Goal: Task Accomplishment & Management: Complete application form

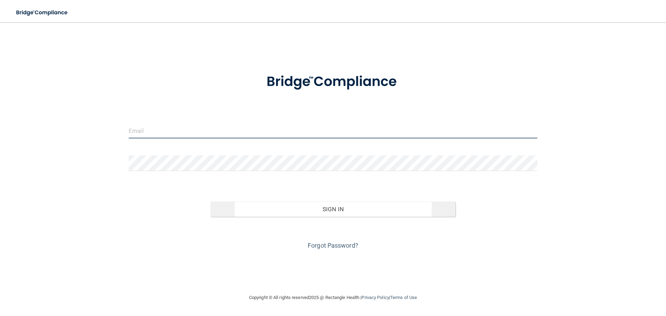
type input "[EMAIL_ADDRESS][DOMAIN_NAME]"
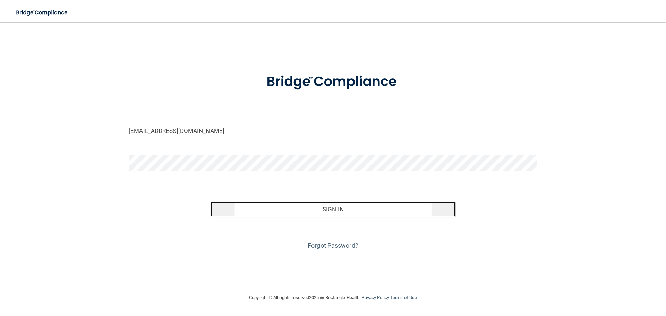
click at [330, 205] on button "Sign In" at bounding box center [332, 208] width 245 height 15
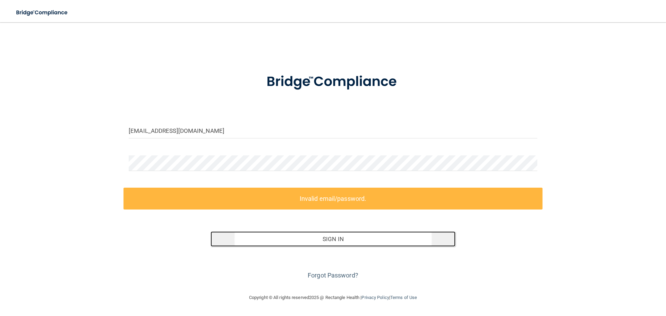
click at [337, 240] on button "Sign In" at bounding box center [332, 238] width 245 height 15
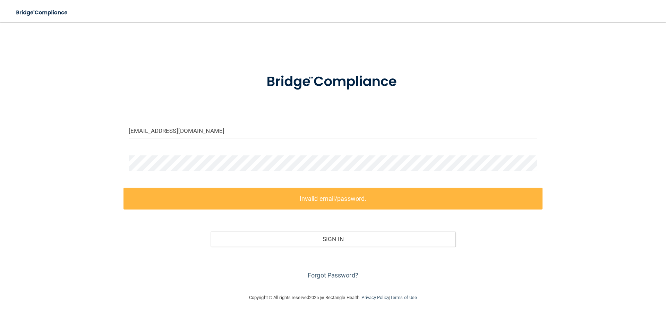
drag, startPoint x: 364, startPoint y: 198, endPoint x: 359, endPoint y: 195, distance: 6.0
click at [364, 198] on label "Invalid email/password." at bounding box center [332, 199] width 419 height 22
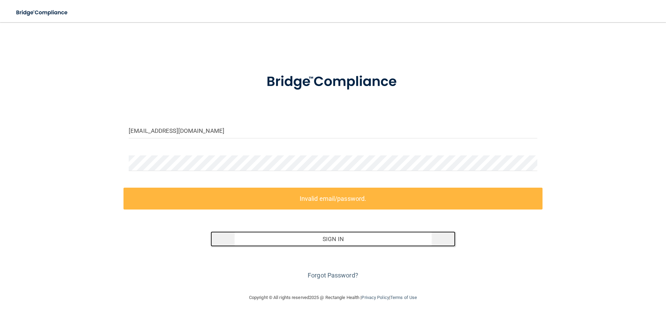
click at [343, 234] on button "Sign In" at bounding box center [332, 238] width 245 height 15
click at [414, 236] on button "Sign In" at bounding box center [332, 238] width 245 height 15
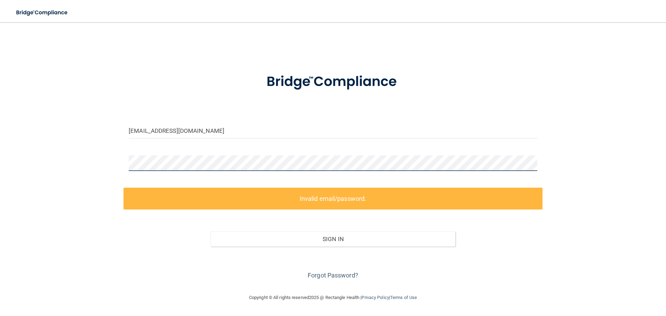
click at [54, 136] on div "[EMAIL_ADDRESS][DOMAIN_NAME] Invalid email/password. You don't have permission …" at bounding box center [333, 157] width 638 height 257
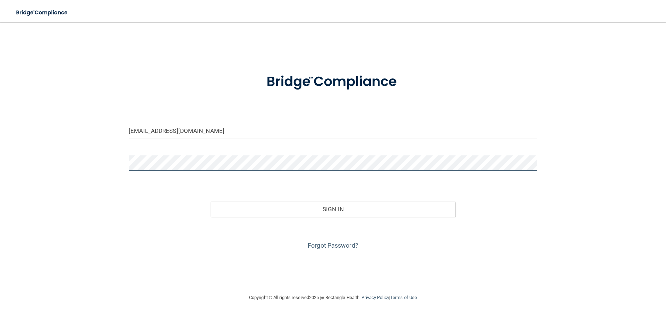
click at [210, 201] on button "Sign In" at bounding box center [332, 208] width 245 height 15
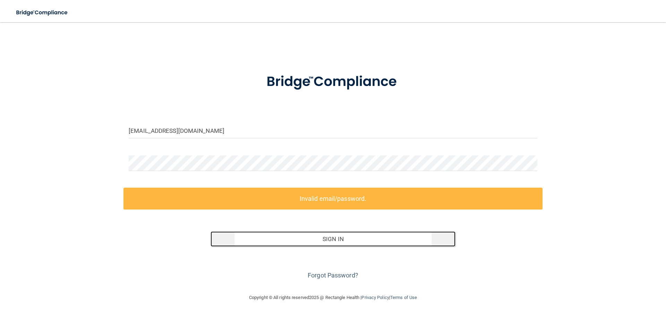
click at [347, 234] on button "Sign In" at bounding box center [332, 238] width 245 height 15
click at [334, 239] on button "Sign In" at bounding box center [332, 238] width 245 height 15
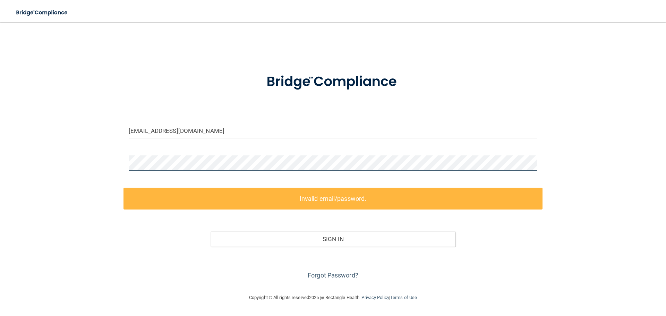
click at [5, 118] on main "[EMAIL_ADDRESS][DOMAIN_NAME] Invalid email/password. You don't have permission …" at bounding box center [333, 169] width 666 height 294
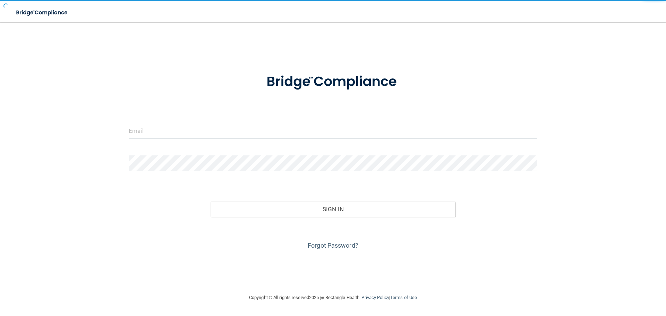
type input "[EMAIL_ADDRESS][DOMAIN_NAME]"
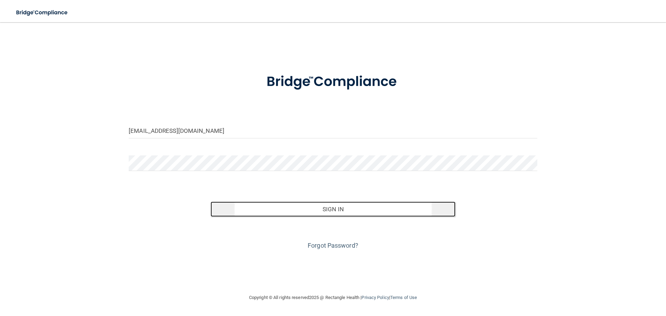
click at [332, 207] on button "Sign In" at bounding box center [332, 208] width 245 height 15
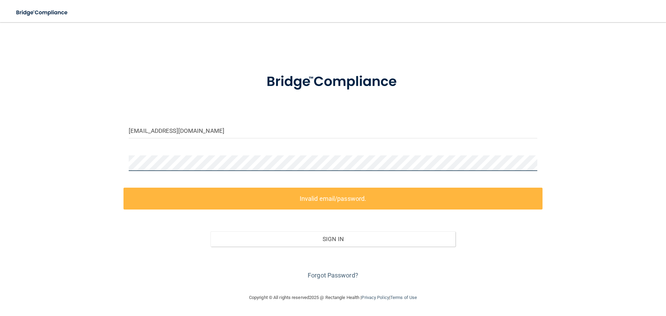
click at [12, 116] on main "[EMAIL_ADDRESS][DOMAIN_NAME] Invalid email/password. You don't have permission …" at bounding box center [333, 169] width 666 height 294
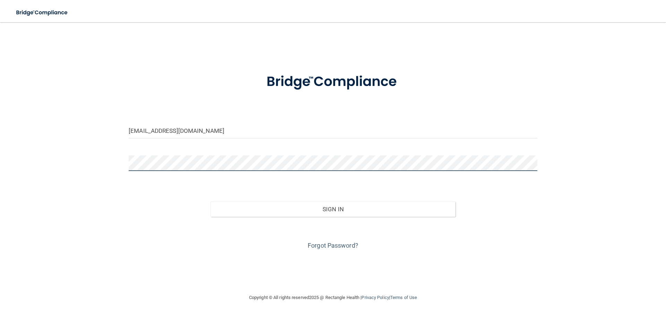
click at [210, 201] on button "Sign In" at bounding box center [332, 208] width 245 height 15
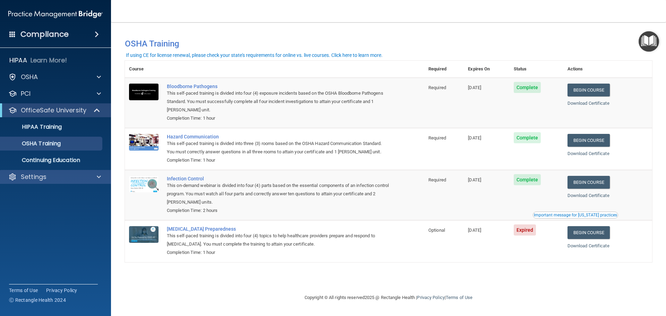
click at [53, 172] on div "Settings" at bounding box center [55, 177] width 111 height 14
click at [48, 177] on div "Settings" at bounding box center [46, 177] width 86 height 8
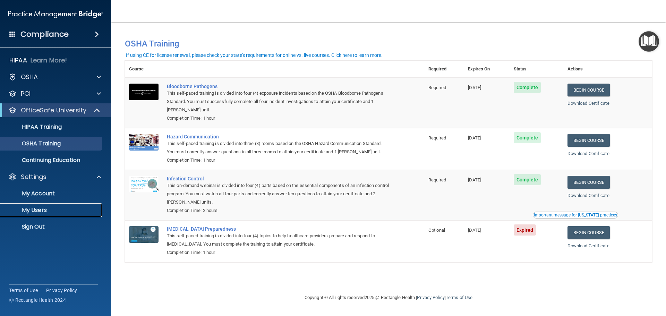
click at [52, 207] on p "My Users" at bounding box center [52, 210] width 95 height 7
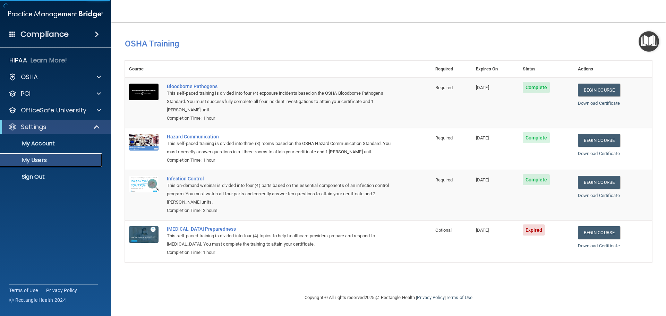
select select "20"
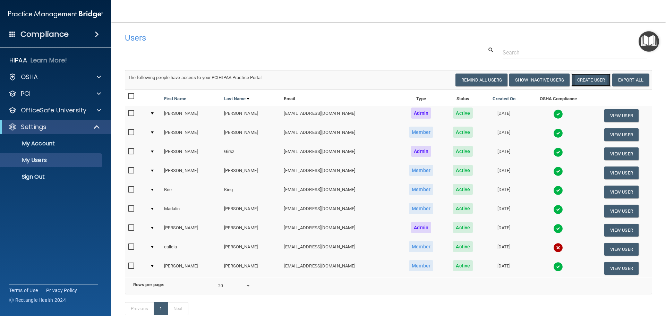
click at [592, 79] on button "Create User" at bounding box center [590, 79] width 39 height 13
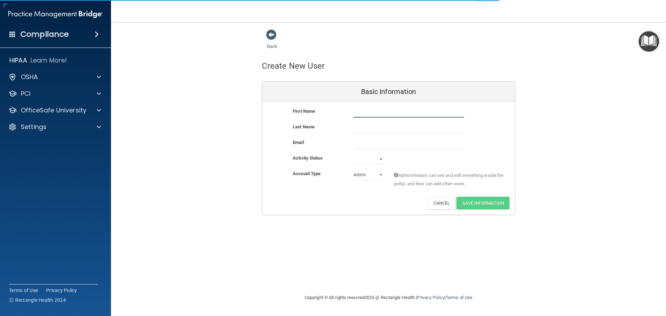
click at [364, 112] on input "text" at bounding box center [408, 112] width 111 height 10
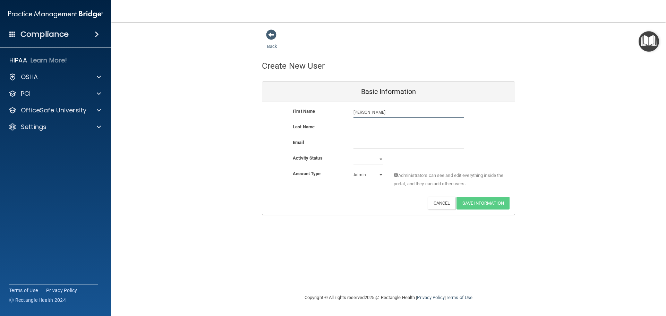
type input "[PERSON_NAME]"
click at [391, 131] on input "text" at bounding box center [408, 128] width 111 height 10
type input "[PERSON_NAME]"
click at [376, 147] on input "email" at bounding box center [408, 143] width 111 height 10
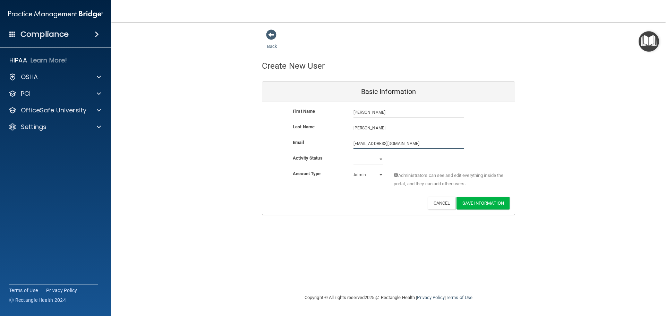
type input "[EMAIL_ADDRESS][DOMAIN_NAME]"
click at [380, 161] on select "Active Inactive" at bounding box center [368, 159] width 30 height 10
select select "active"
click at [353, 154] on select "Active Inactive" at bounding box center [368, 159] width 30 height 10
click at [379, 176] on select "Admin Member" at bounding box center [368, 175] width 30 height 10
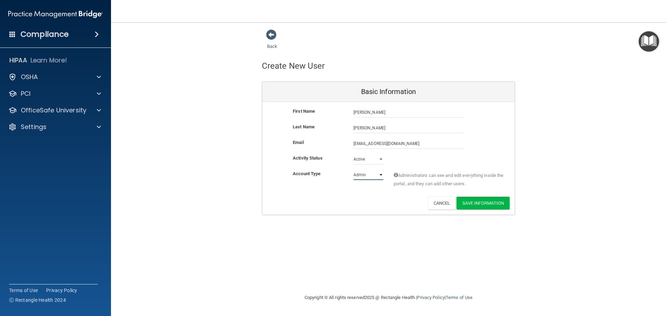
select select "practice_member"
click at [353, 170] on select "Admin Member" at bounding box center [368, 175] width 30 height 10
click at [482, 203] on button "Save Information" at bounding box center [482, 203] width 53 height 13
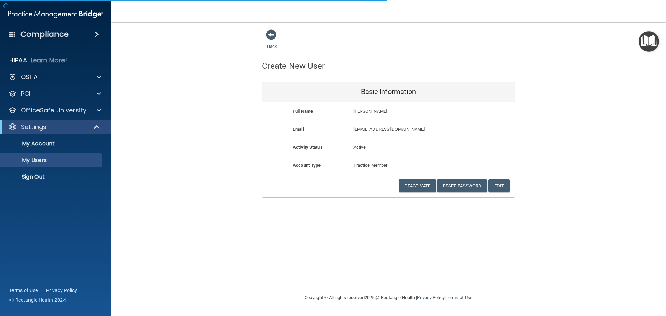
select select "20"
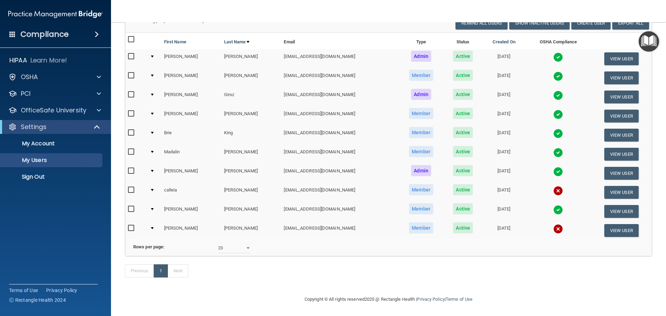
scroll to position [94, 0]
click at [131, 225] on input "checkbox" at bounding box center [132, 228] width 8 height 6
checkbox input "true"
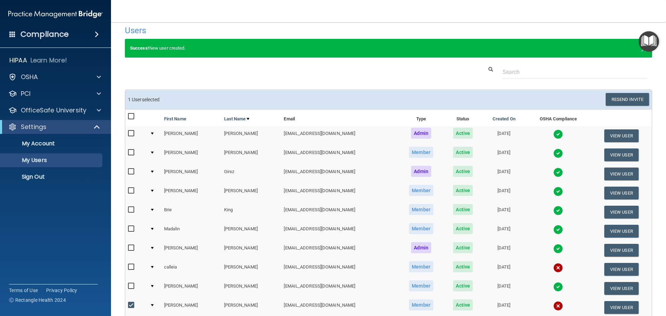
scroll to position [0, 0]
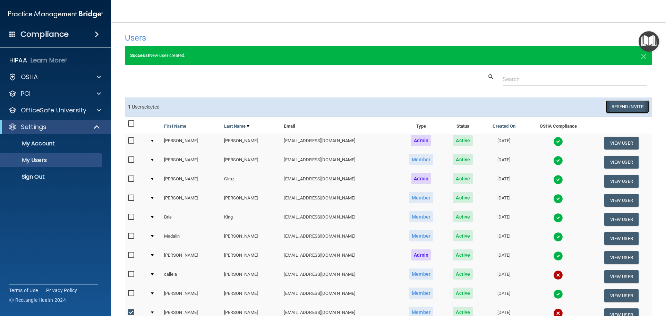
click at [632, 106] on button "Resend Invite" at bounding box center [626, 106] width 43 height 13
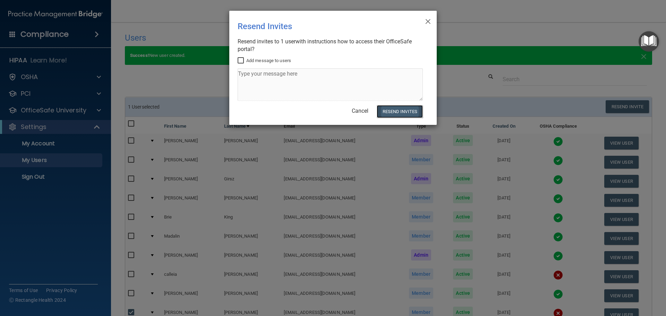
click at [410, 111] on button "Resend Invites" at bounding box center [399, 111] width 46 height 13
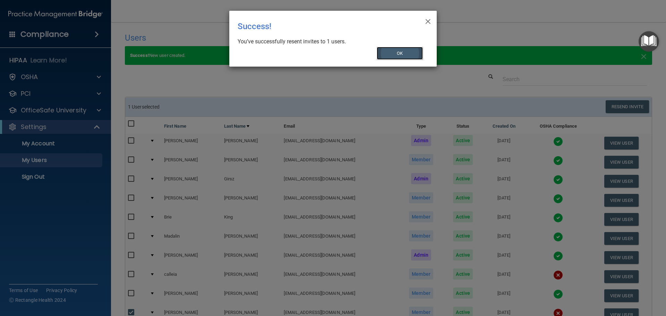
click at [405, 49] on button "OK" at bounding box center [399, 53] width 46 height 13
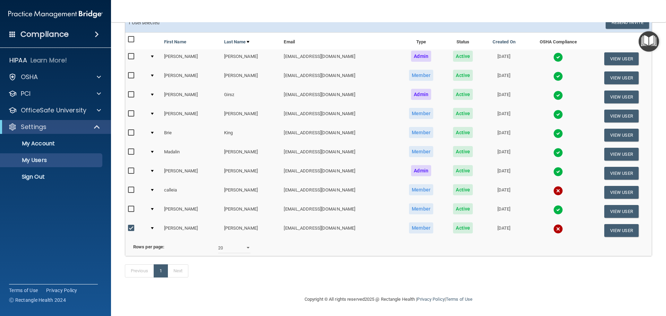
scroll to position [95, 0]
click at [501, 87] on td "[DATE]" at bounding box center [503, 96] width 43 height 19
click at [221, 87] on td "Girsz" at bounding box center [251, 96] width 60 height 19
click at [281, 87] on td "[EMAIL_ADDRESS][DOMAIN_NAME]" at bounding box center [339, 96] width 117 height 19
click at [553, 90] on img at bounding box center [558, 95] width 10 height 10
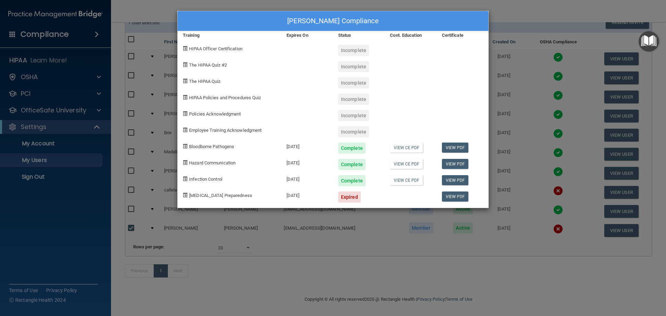
drag, startPoint x: 506, startPoint y: 53, endPoint x: 501, endPoint y: 53, distance: 5.2
click at [506, 53] on div "[PERSON_NAME] Compliance Training Expires On Status Cont. Education Certificate…" at bounding box center [333, 158] width 666 height 316
